Goal: Information Seeking & Learning: Learn about a topic

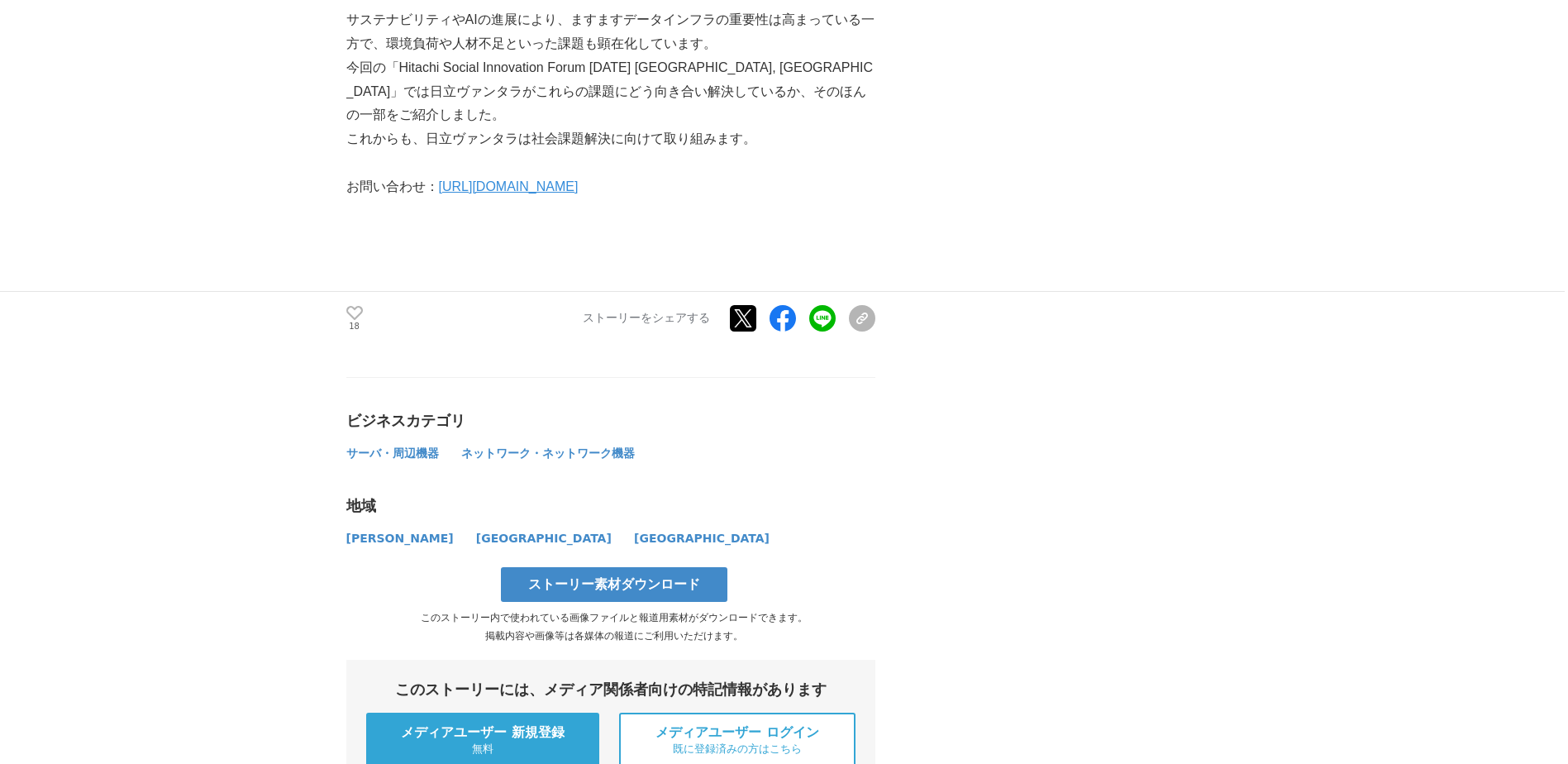
scroll to position [3142, 0]
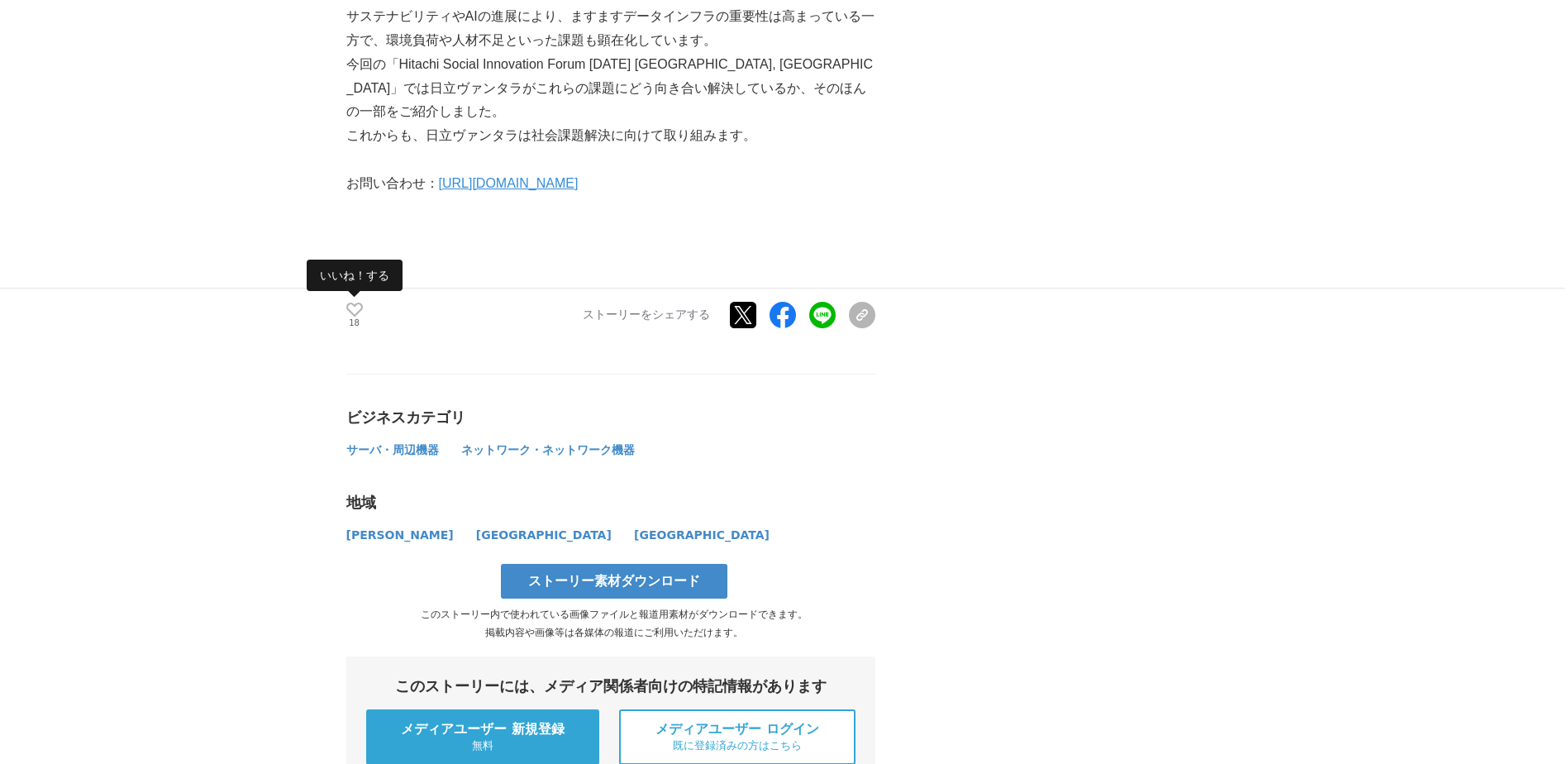
click at [356, 303] on icon at bounding box center [354, 310] width 16 height 14
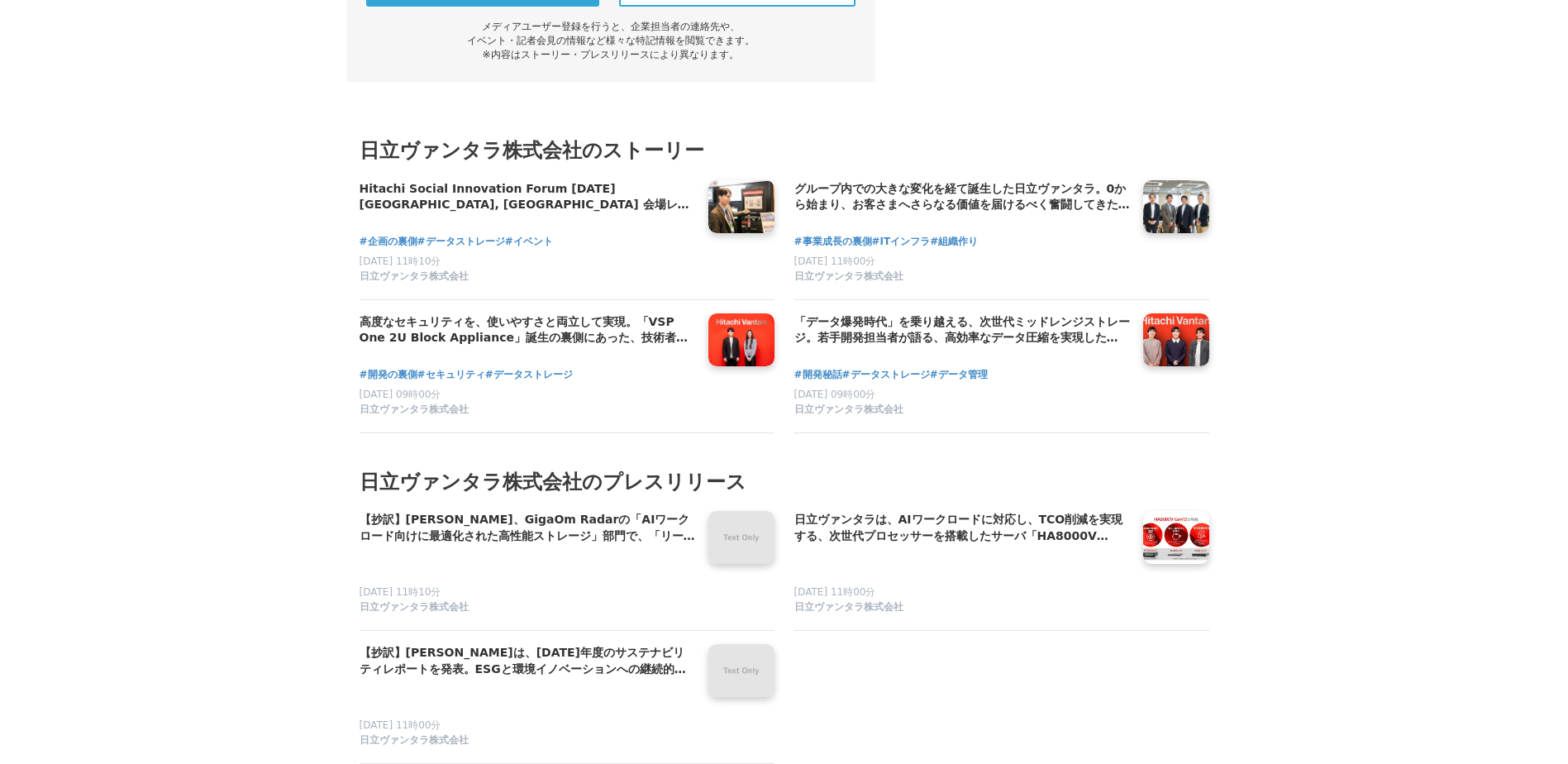
scroll to position [3886, 0]
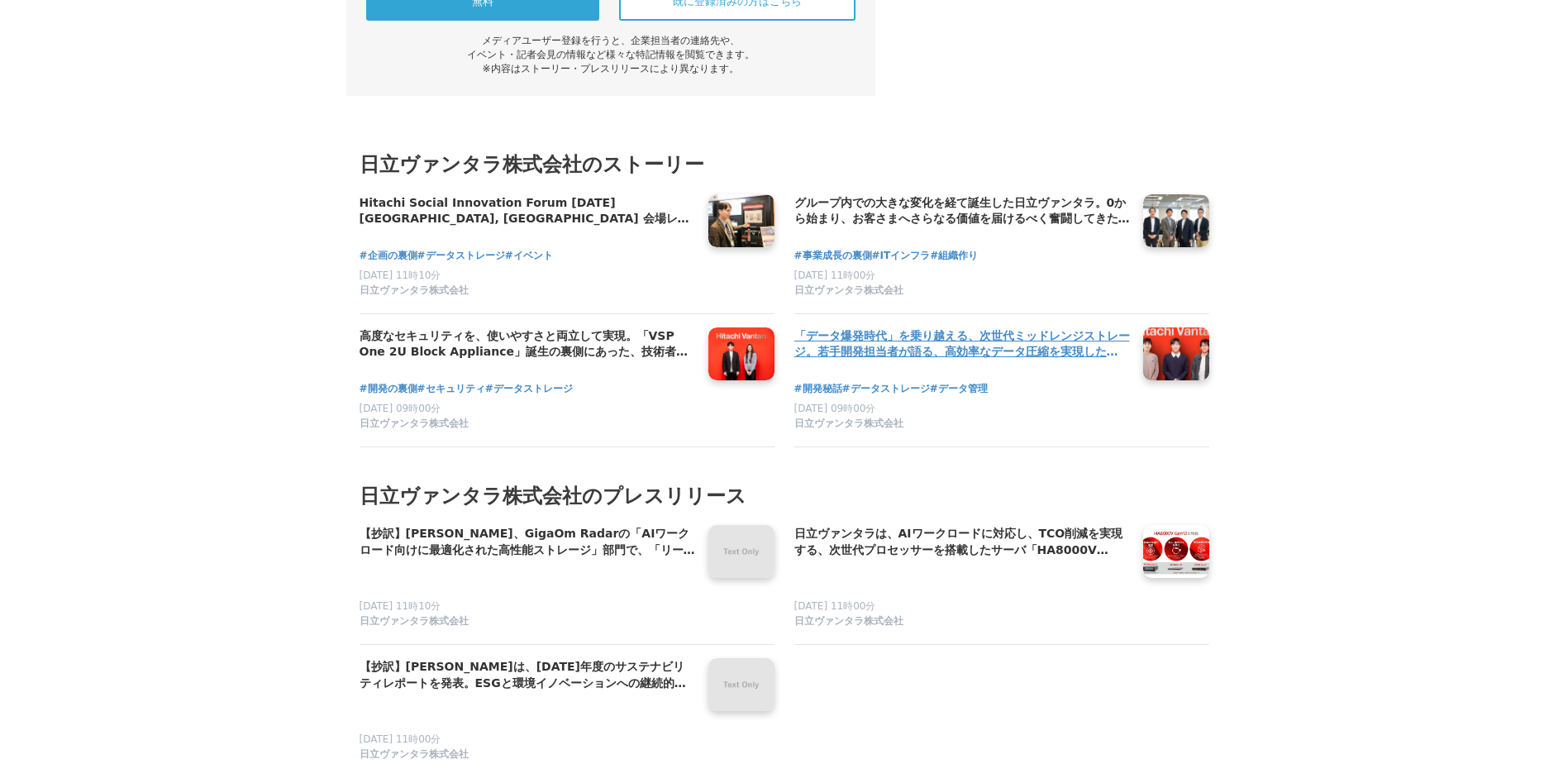
click at [1195, 321] on link at bounding box center [1176, 353] width 79 height 64
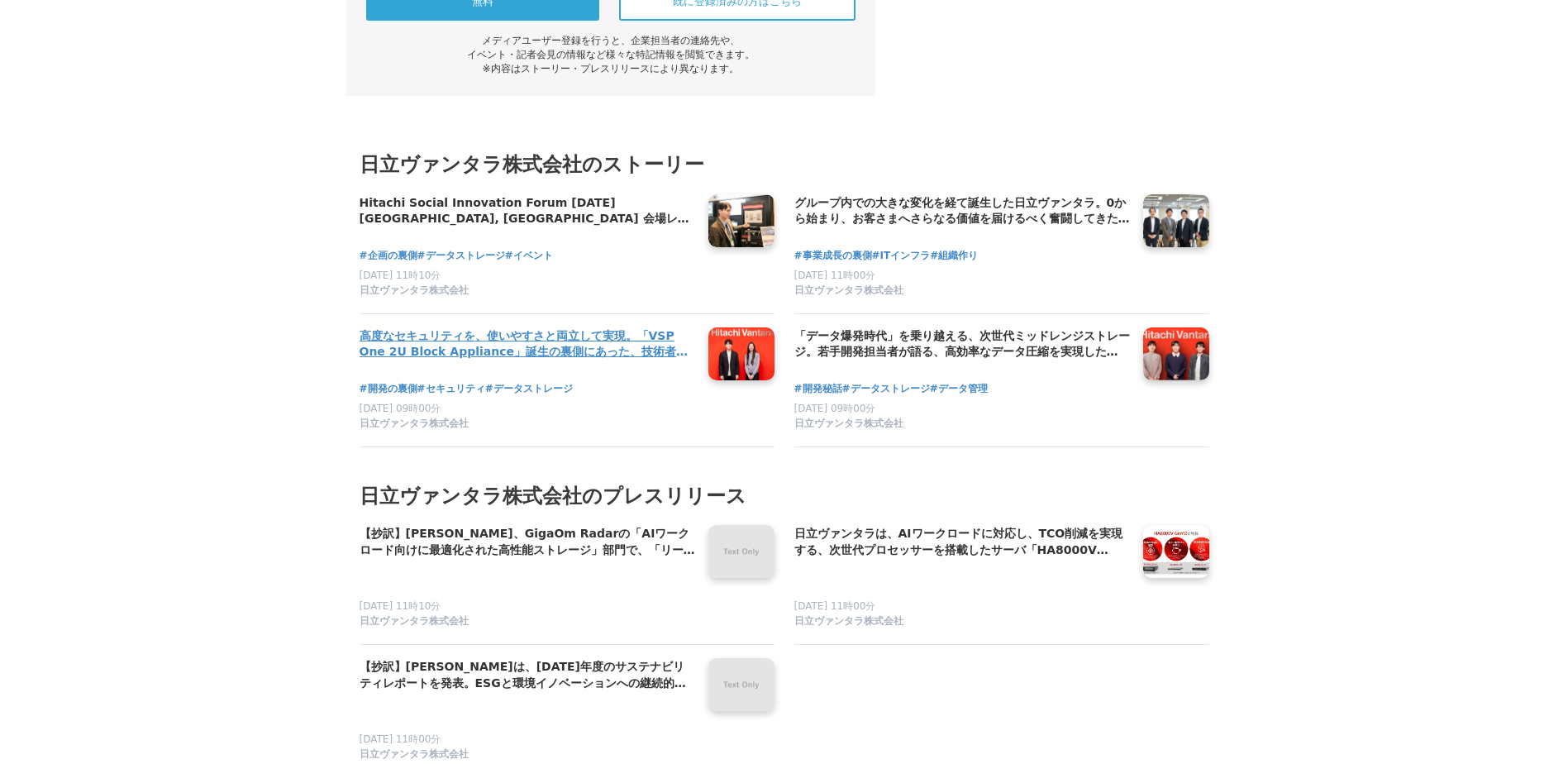
click at [737, 321] on link at bounding box center [742, 353] width 79 height 64
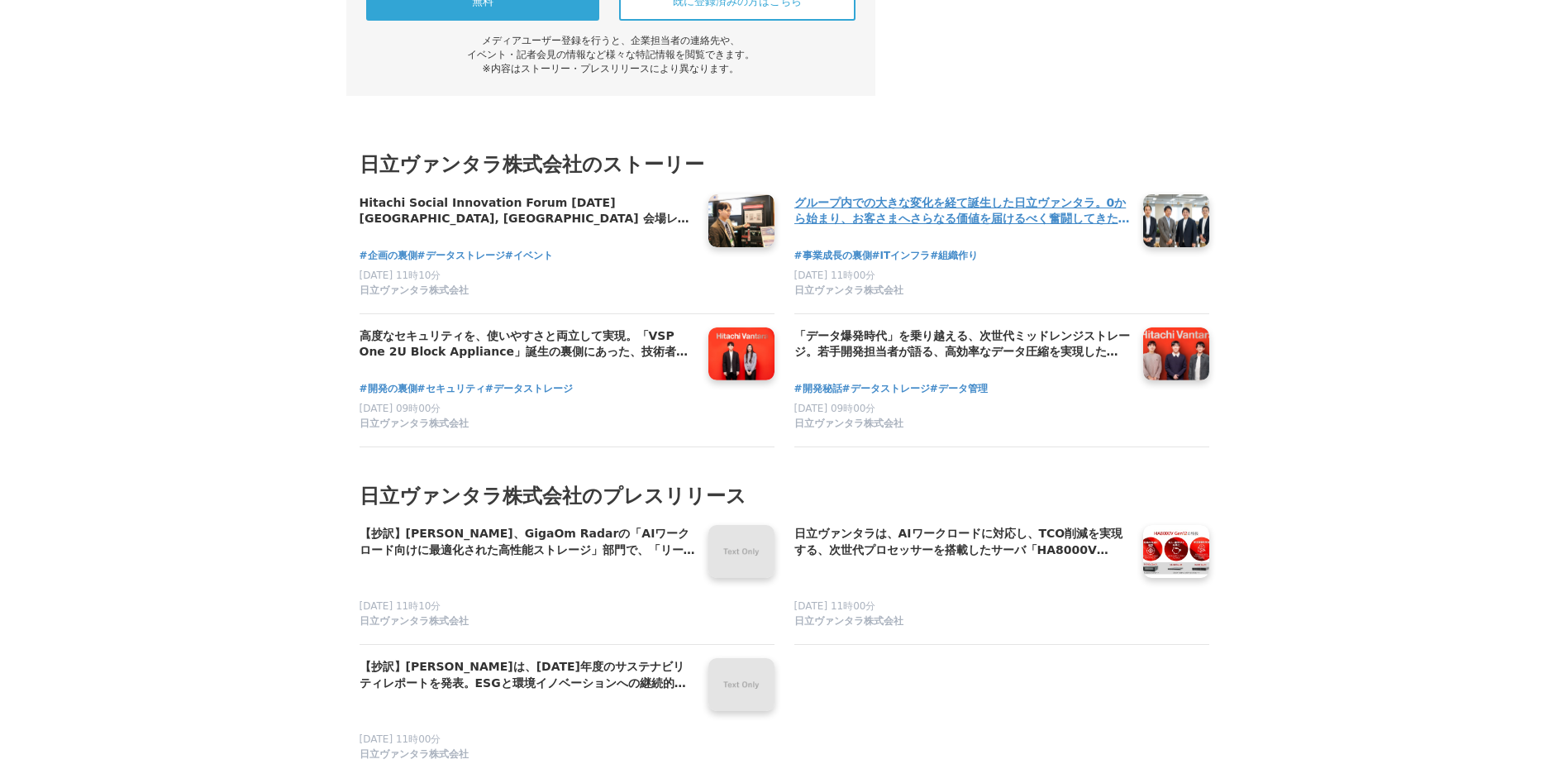
click at [1186, 188] on link at bounding box center [1176, 220] width 79 height 64
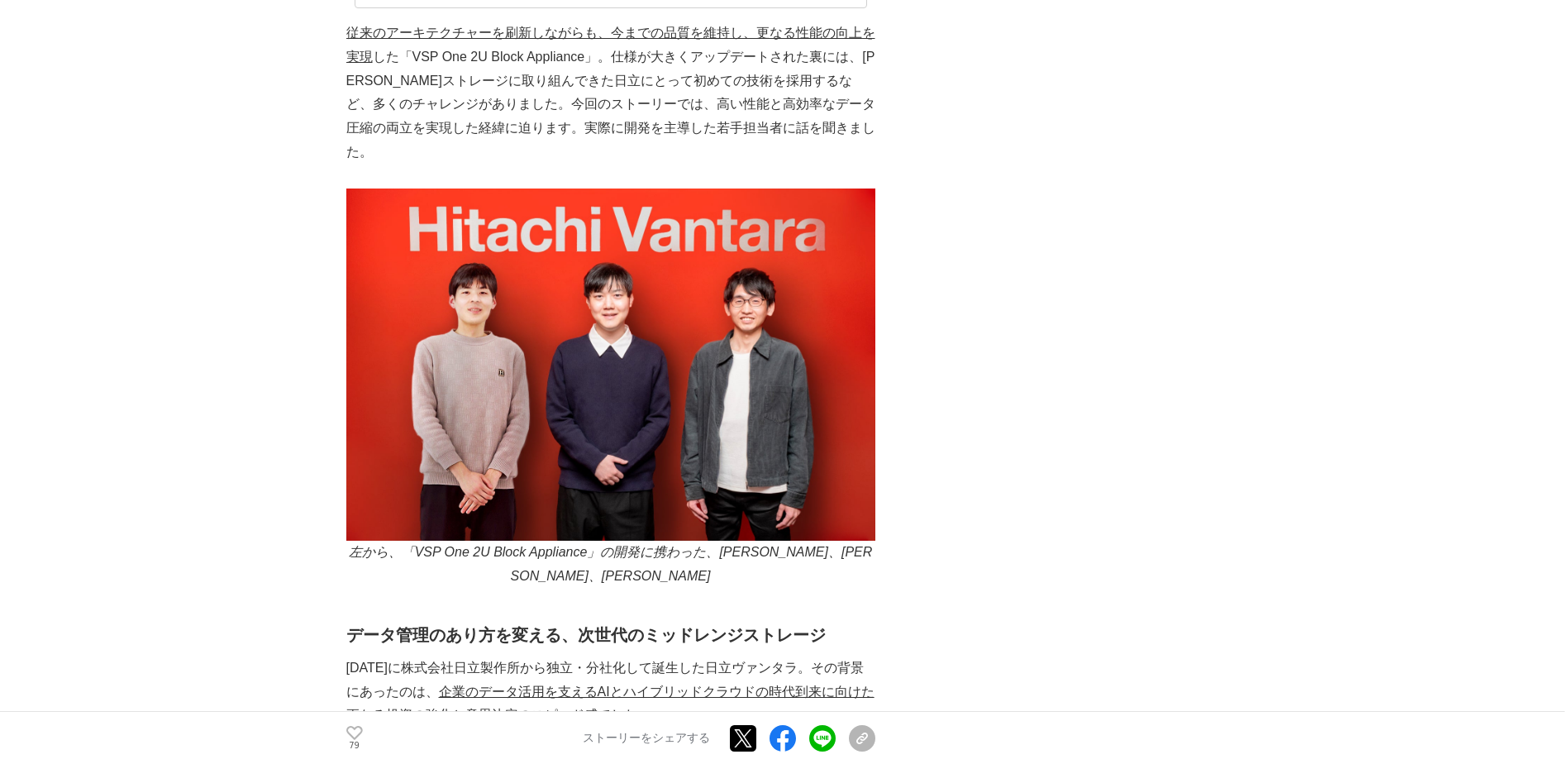
scroll to position [662, 0]
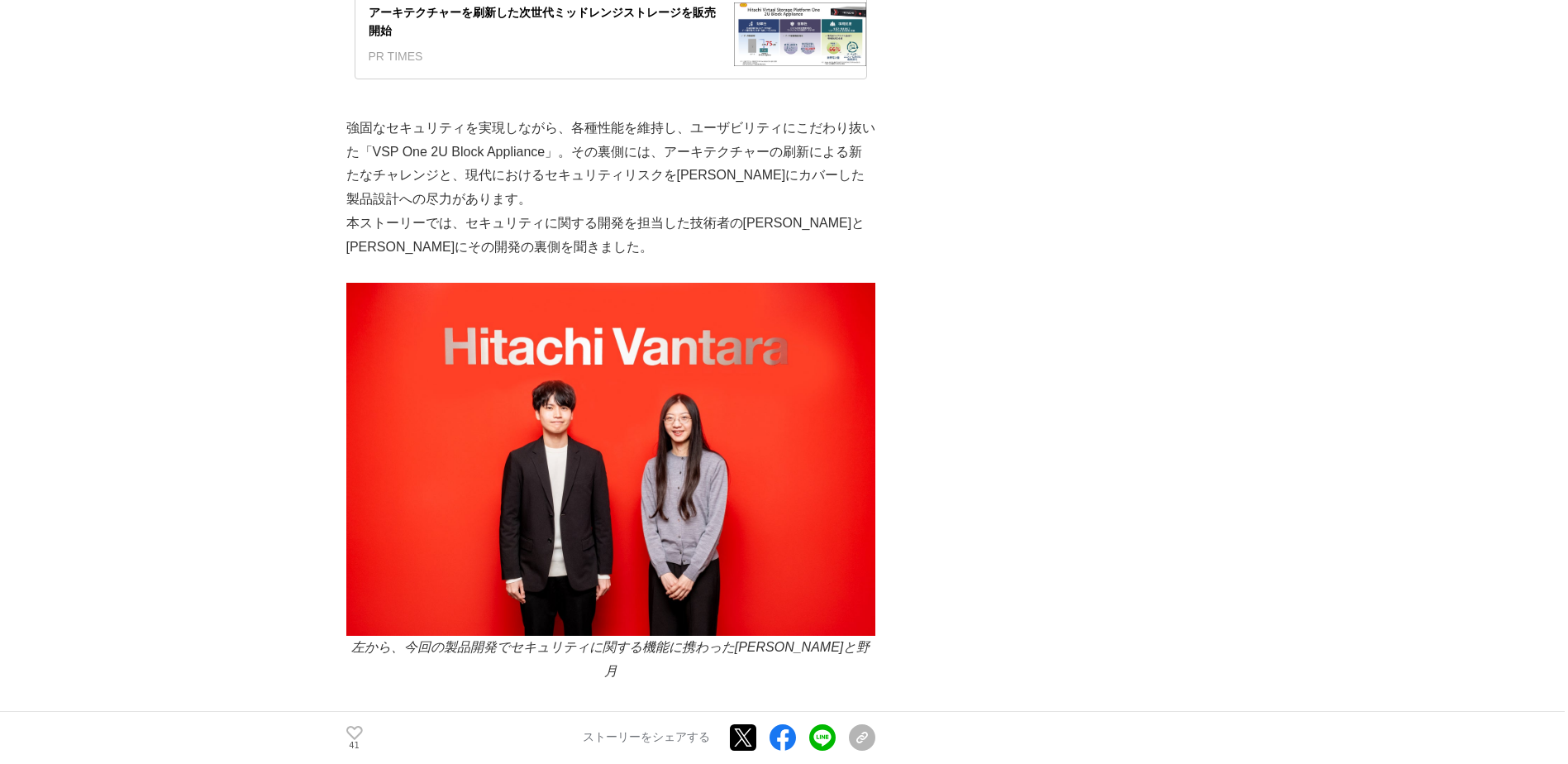
scroll to position [744, 0]
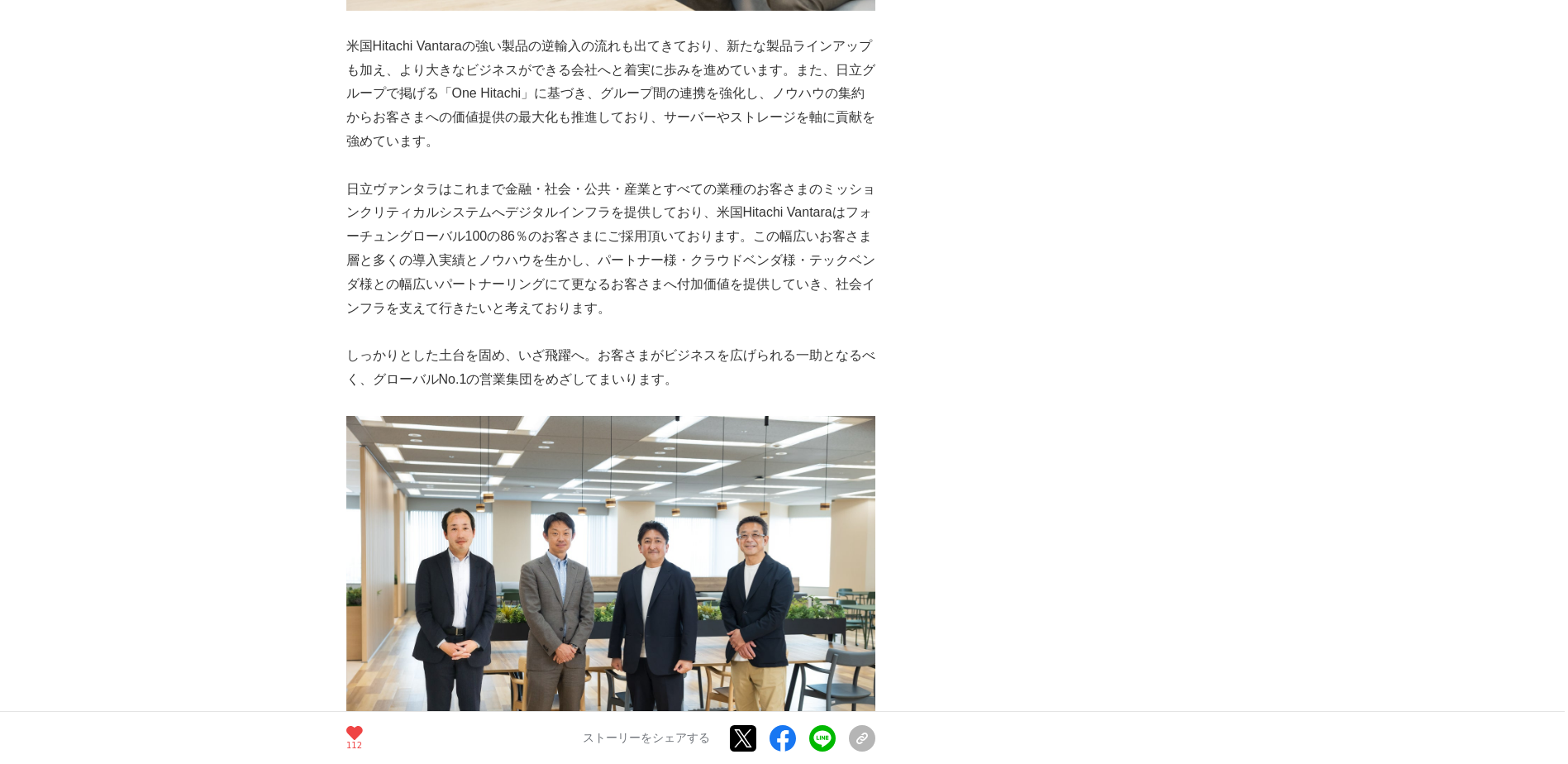
scroll to position [7524, 0]
